Goal: Communication & Community: Answer question/provide support

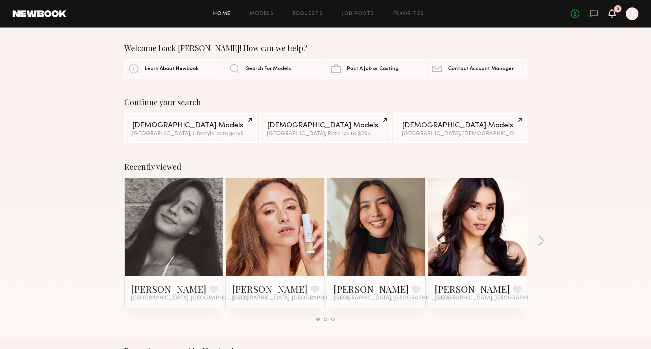
click at [613, 15] on icon at bounding box center [612, 13] width 6 height 6
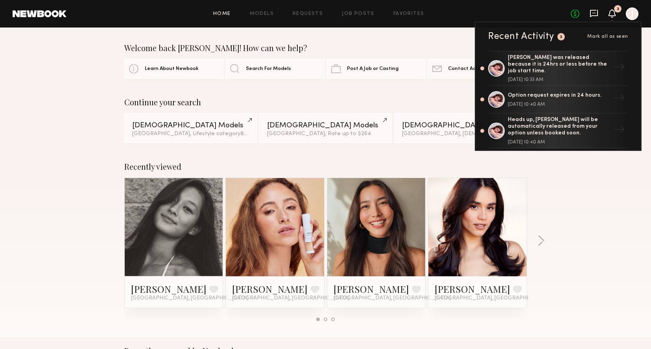
click at [593, 15] on icon at bounding box center [593, 13] width 9 height 9
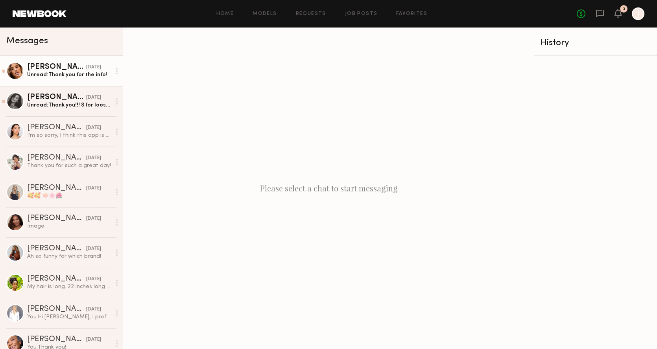
click at [72, 77] on div "Unread: Thank you for the info!" at bounding box center [69, 74] width 84 height 7
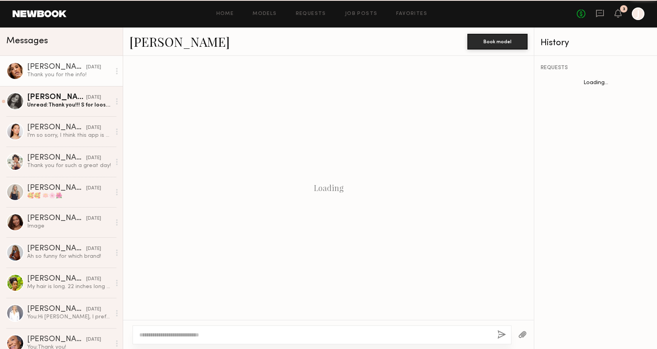
scroll to position [302, 0]
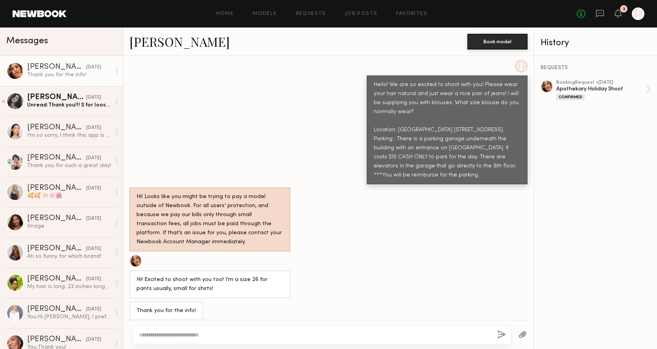
click at [194, 338] on textarea at bounding box center [314, 335] width 351 height 8
type textarea "**********"
click at [500, 333] on button "button" at bounding box center [501, 335] width 9 height 10
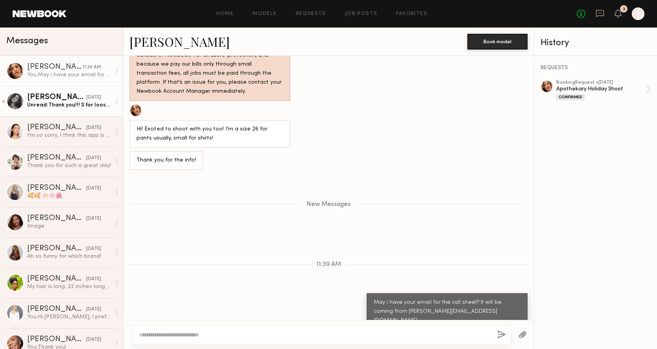
scroll to position [501, 0]
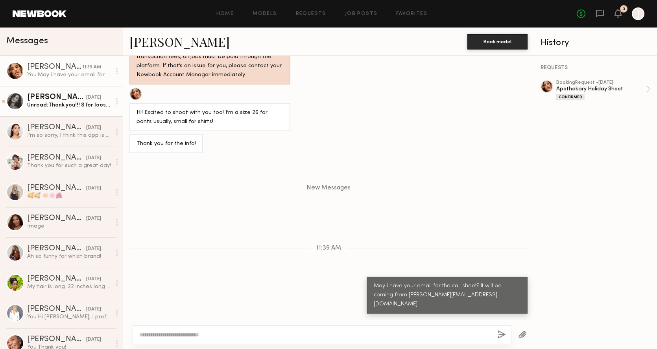
click at [81, 111] on link "[PERSON_NAME] [DATE] Unread: Thank you!!! S for loose fit and xs for fitted fit!" at bounding box center [61, 101] width 123 height 30
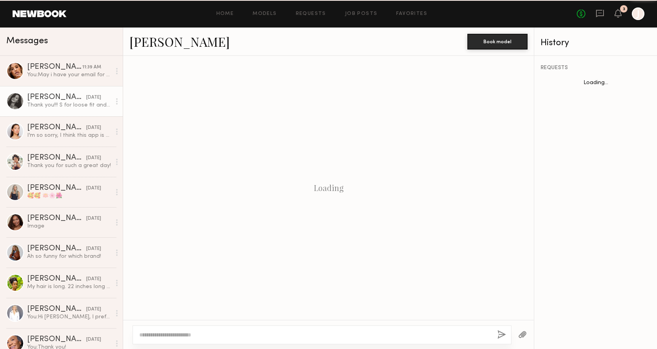
scroll to position [255, 0]
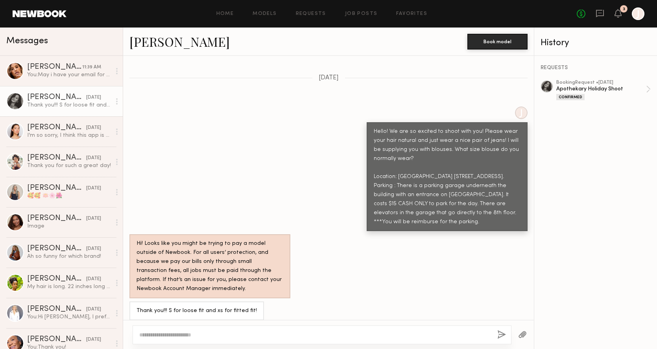
click at [171, 337] on textarea at bounding box center [314, 335] width 351 height 8
type textarea "**********"
click at [500, 335] on button "button" at bounding box center [501, 335] width 9 height 10
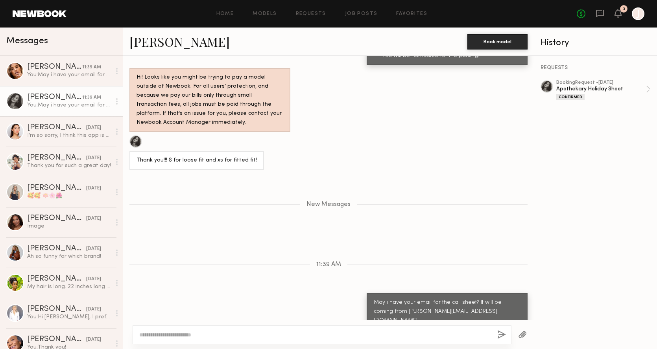
scroll to position [470, 0]
